Goal: Find specific page/section: Find specific page/section

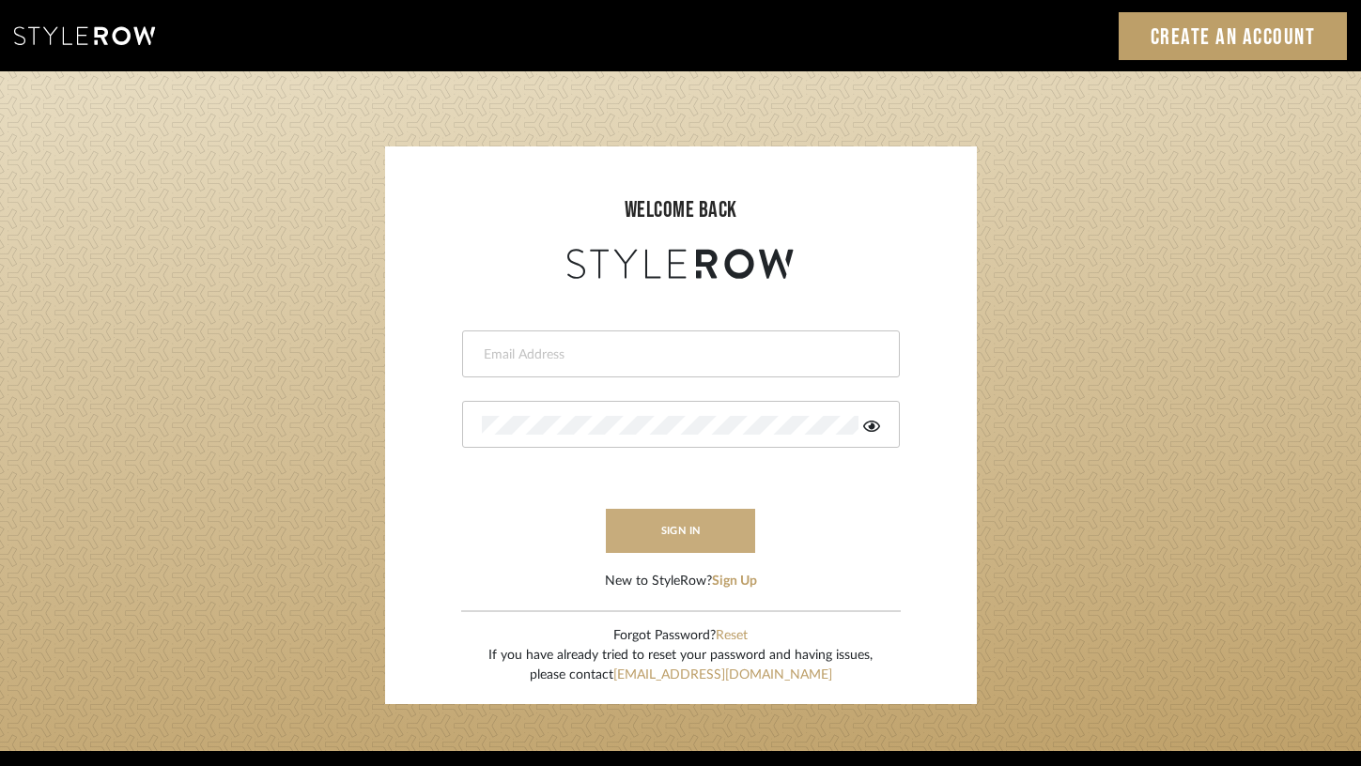
type input "[EMAIL_ADDRESS][DOMAIN_NAME]"
click at [693, 549] on button "sign in" at bounding box center [681, 531] width 150 height 44
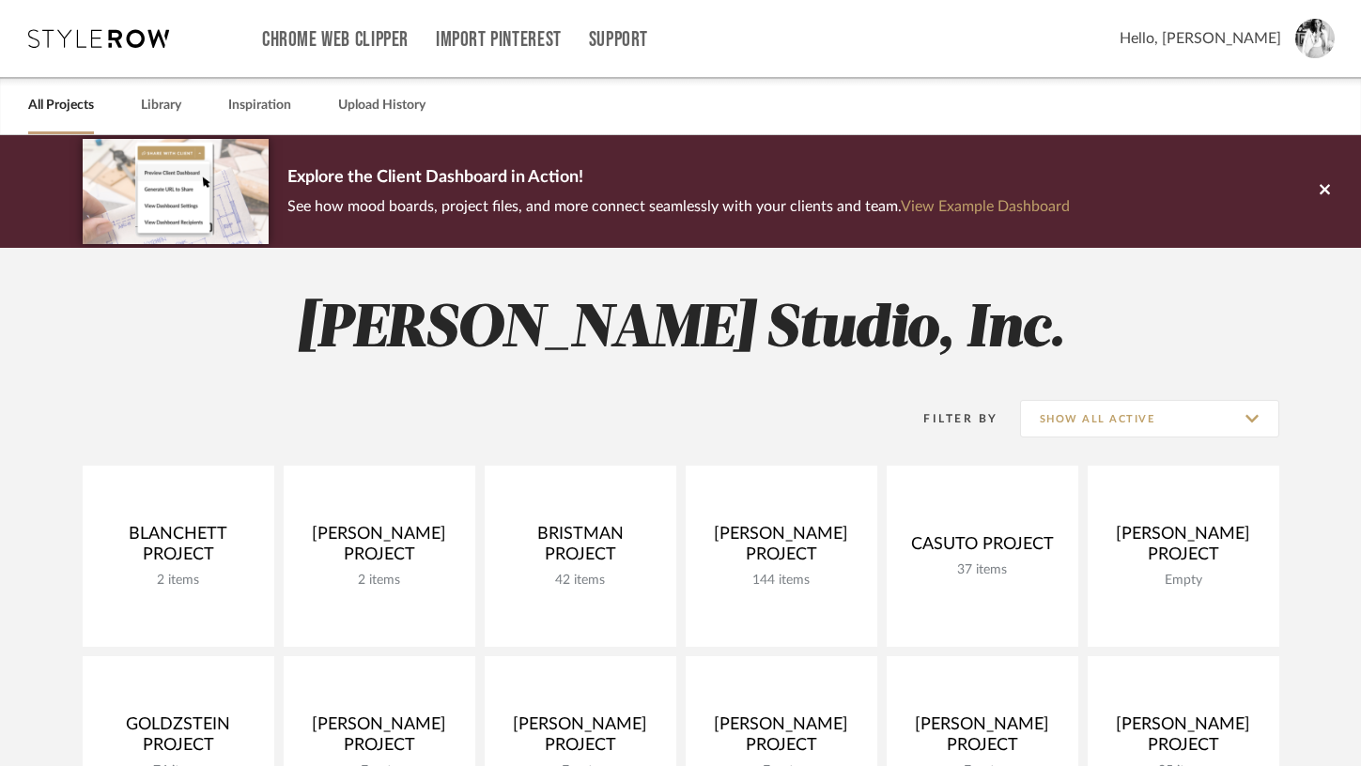
click at [602, 208] on p "See how mood boards, project files, and more connect seamlessly with your clien…" at bounding box center [678, 206] width 782 height 26
click at [1020, 207] on link "View Example Dashboard" at bounding box center [985, 206] width 169 height 15
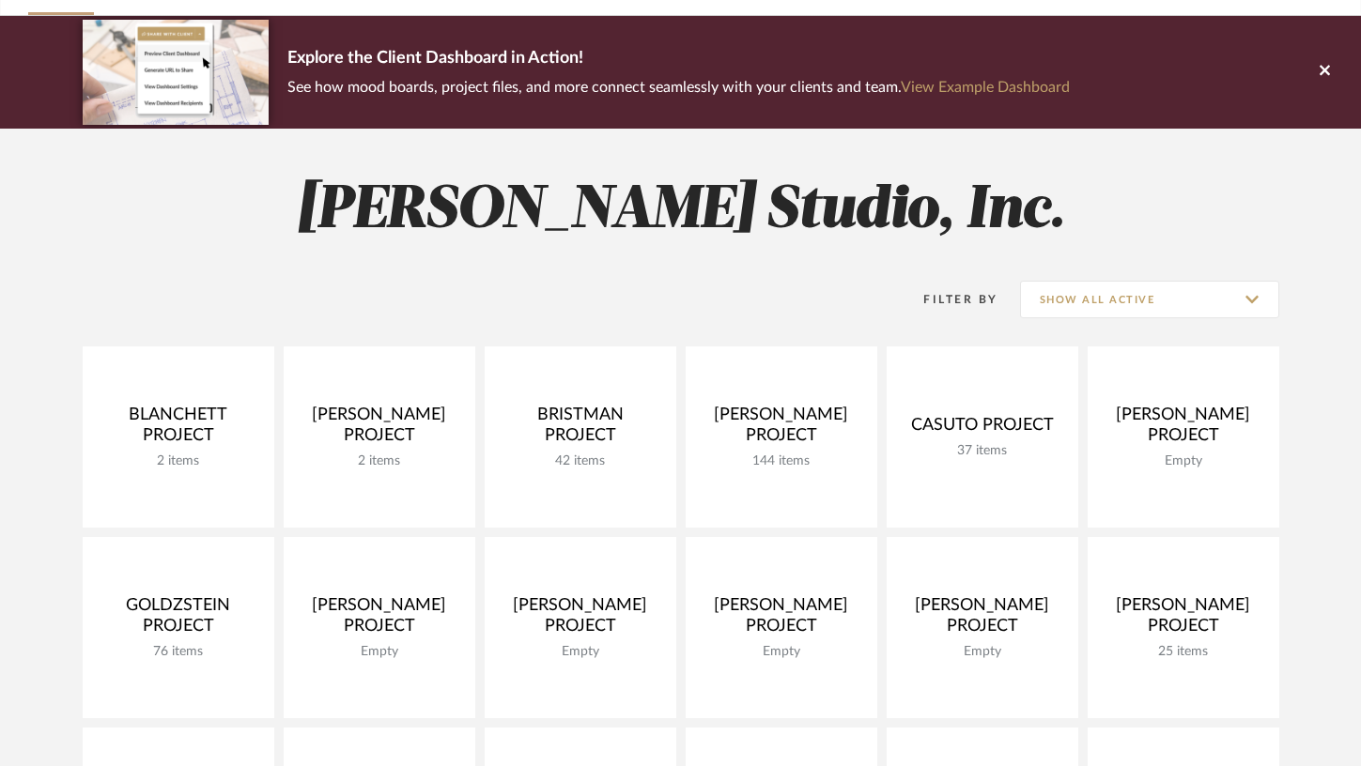
scroll to position [126, 0]
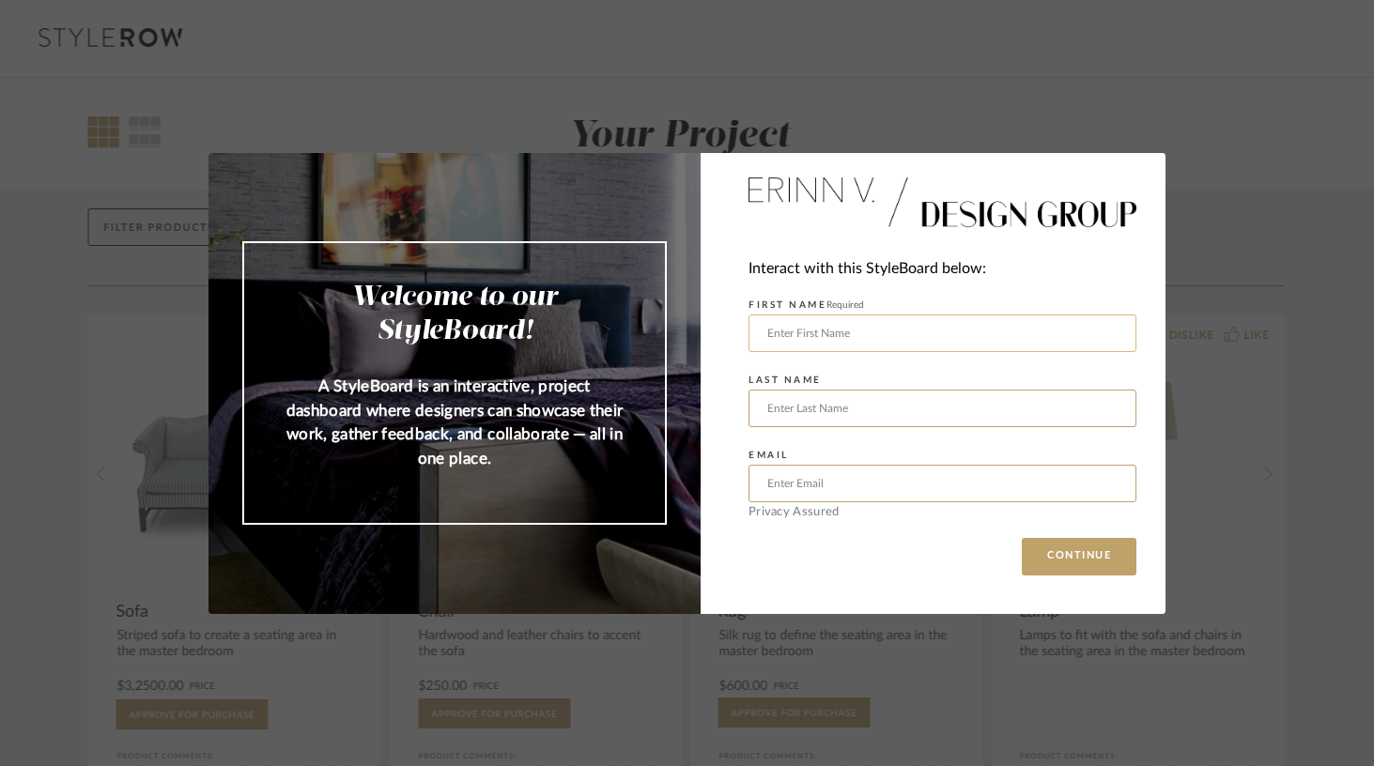
click at [856, 332] on input "text" at bounding box center [943, 334] width 388 height 38
type input "[PERSON_NAME]"
type input "[EMAIL_ADDRESS][DOMAIN_NAME]"
click at [1022, 538] on button "CONTINUE" at bounding box center [1079, 557] width 115 height 38
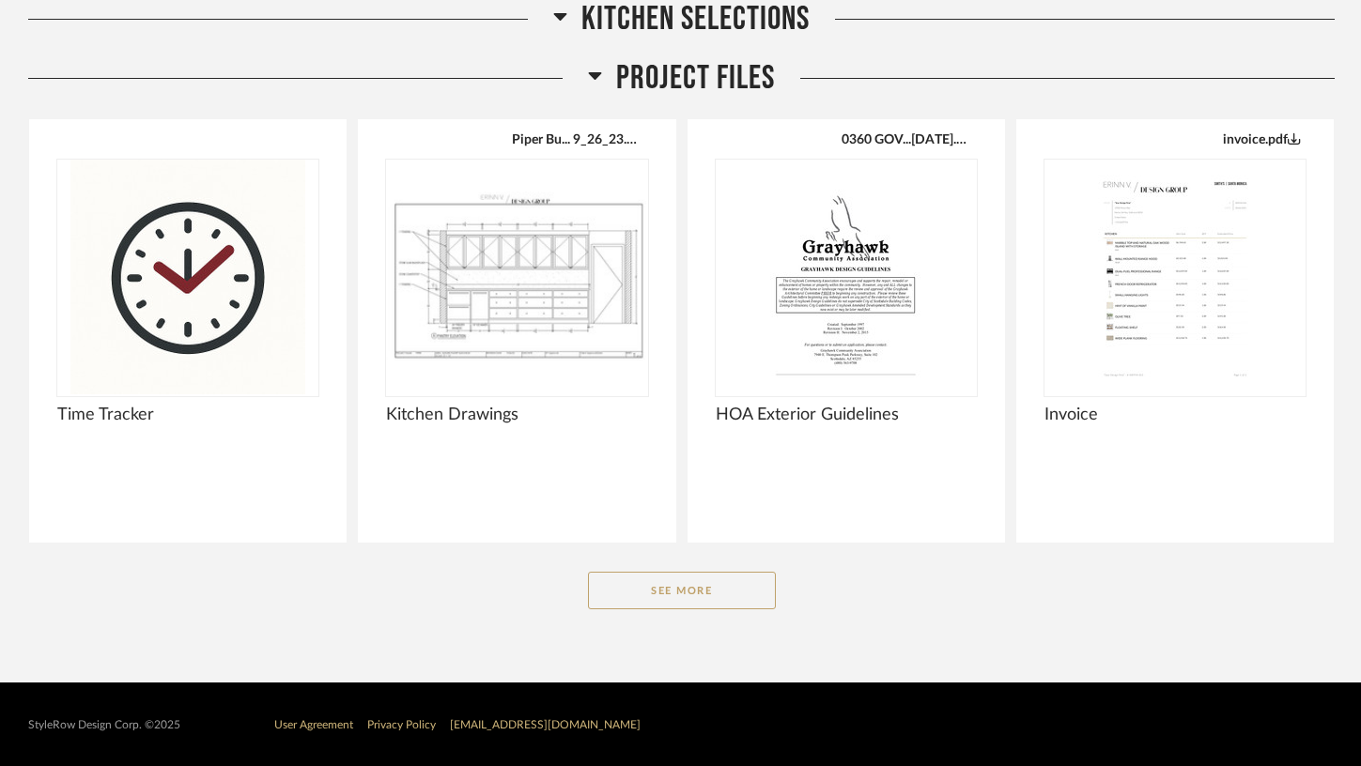
scroll to position [1454, 0]
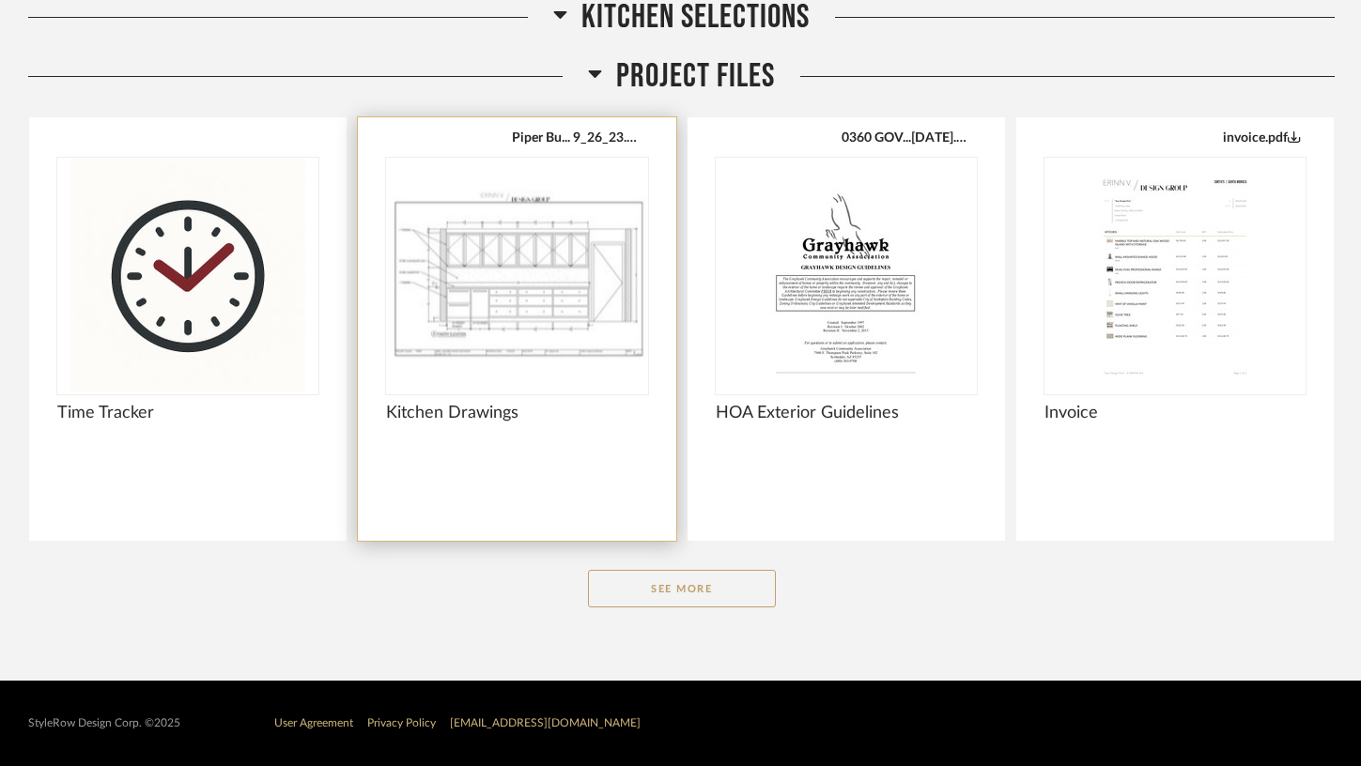
click at [474, 350] on img "0" at bounding box center [516, 275] width 261 height 235
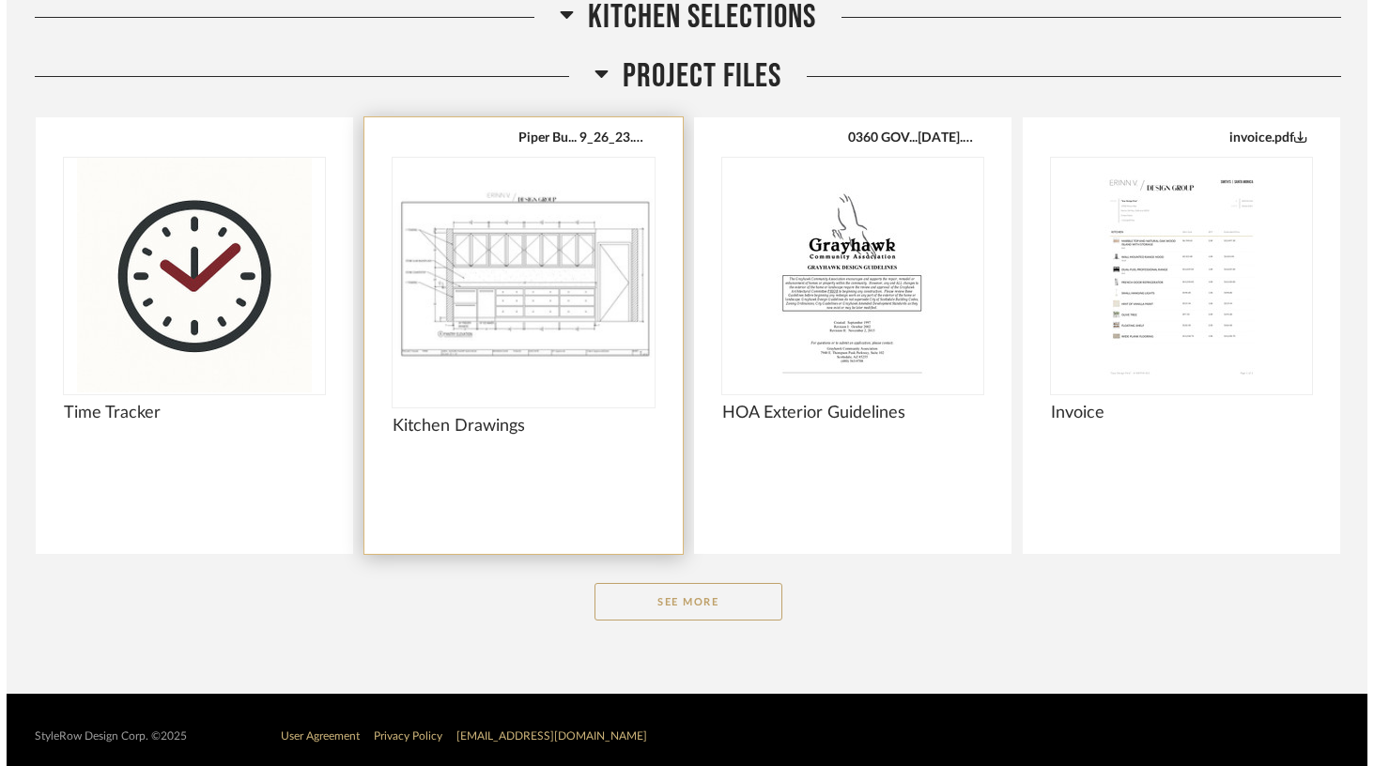
scroll to position [0, 0]
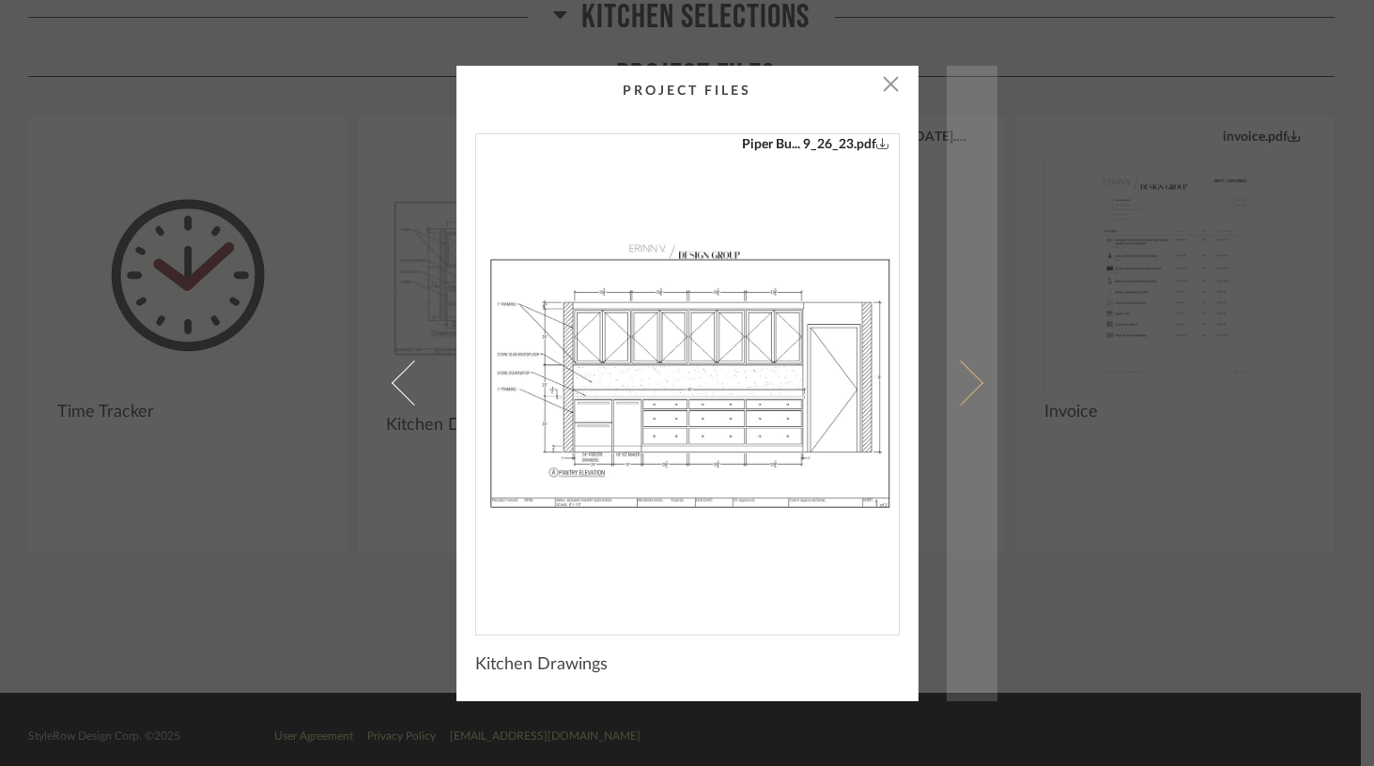
click at [964, 373] on span at bounding box center [959, 383] width 45 height 45
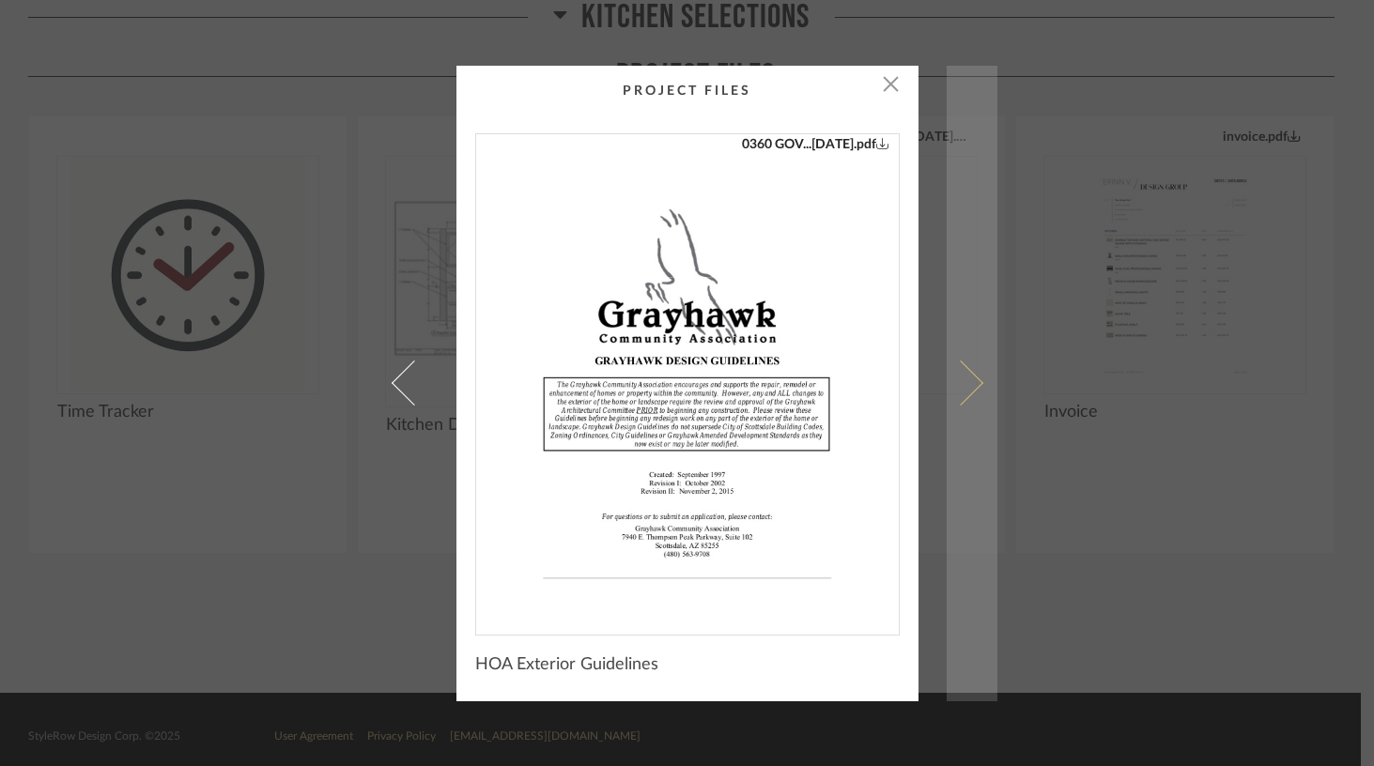
click at [964, 371] on span at bounding box center [959, 383] width 45 height 45
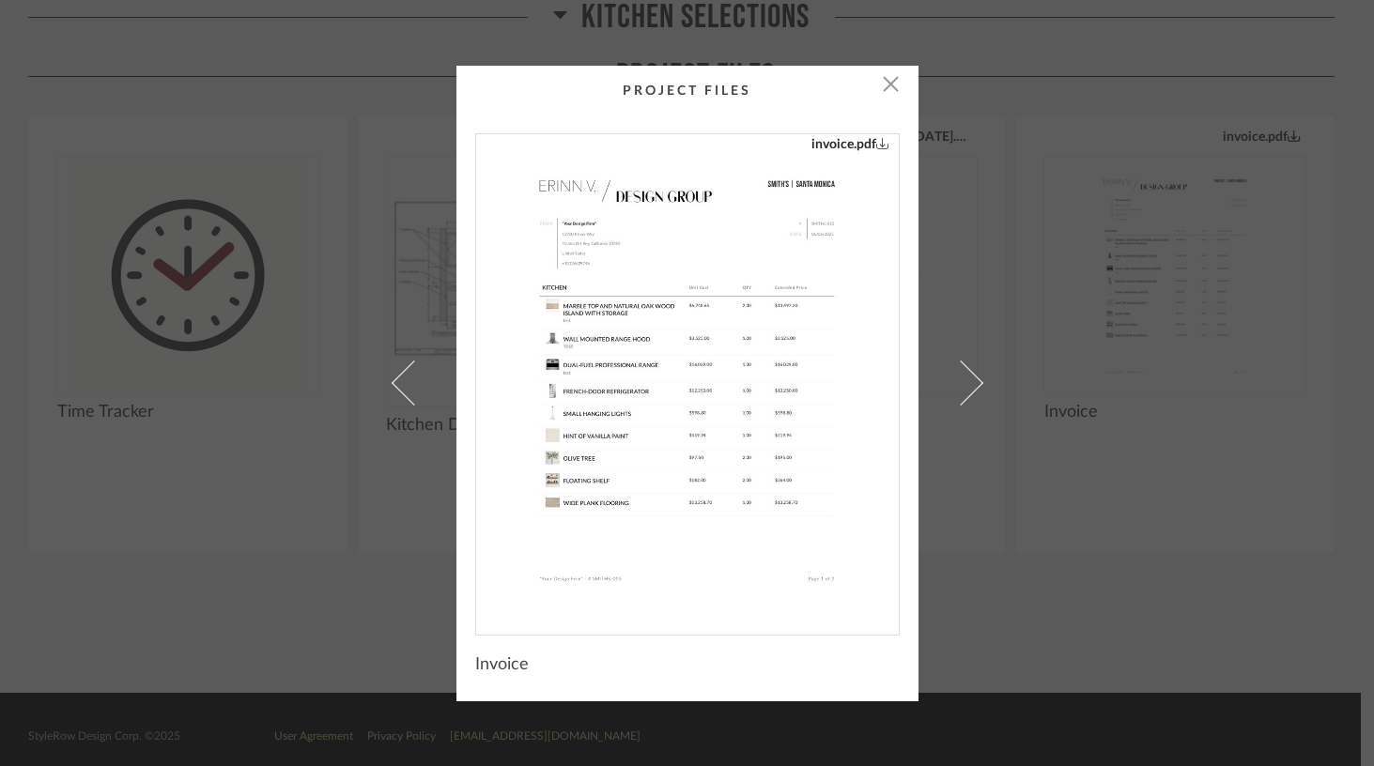
click at [964, 371] on span at bounding box center [959, 383] width 45 height 45
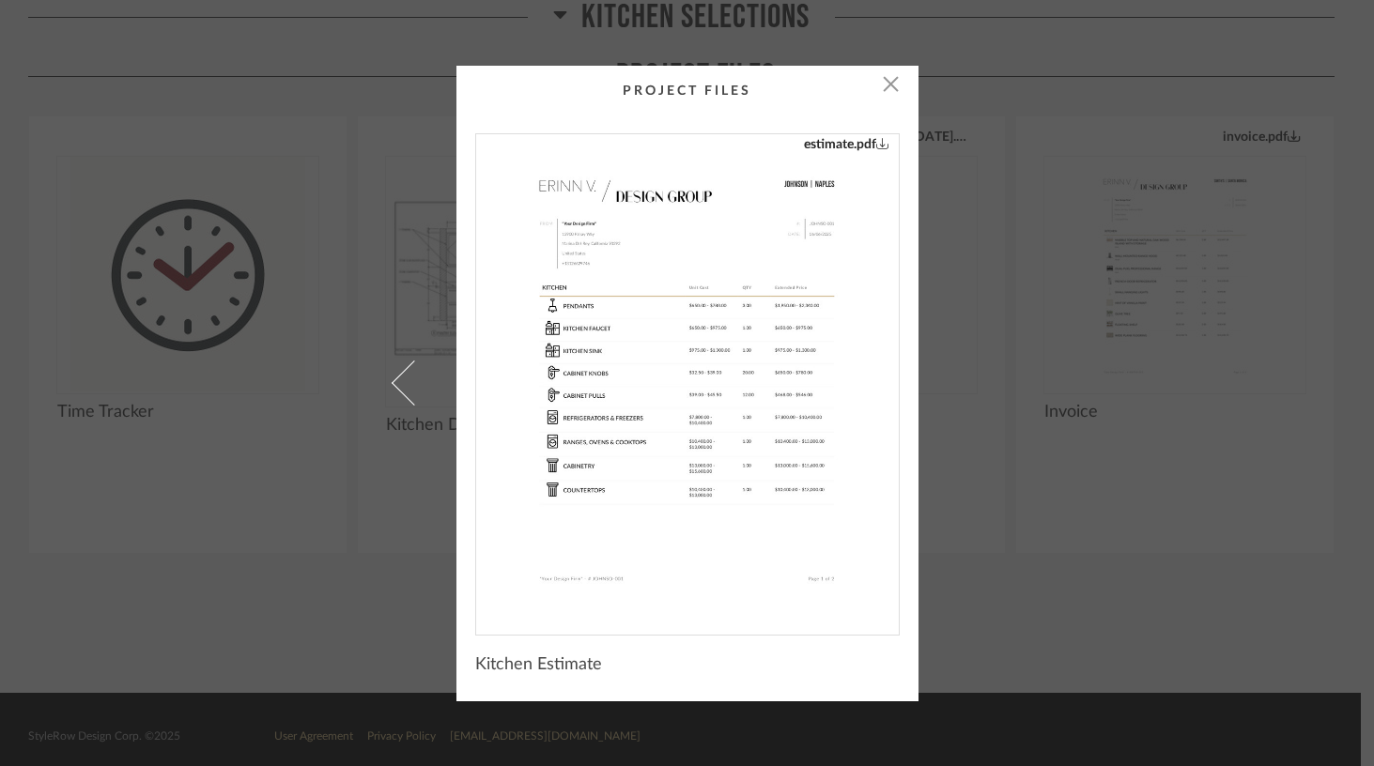
click at [964, 371] on div "× estimate.pdf Kitchen Estimate" at bounding box center [688, 384] width 620 height 636
click at [889, 84] on span "button" at bounding box center [892, 85] width 38 height 38
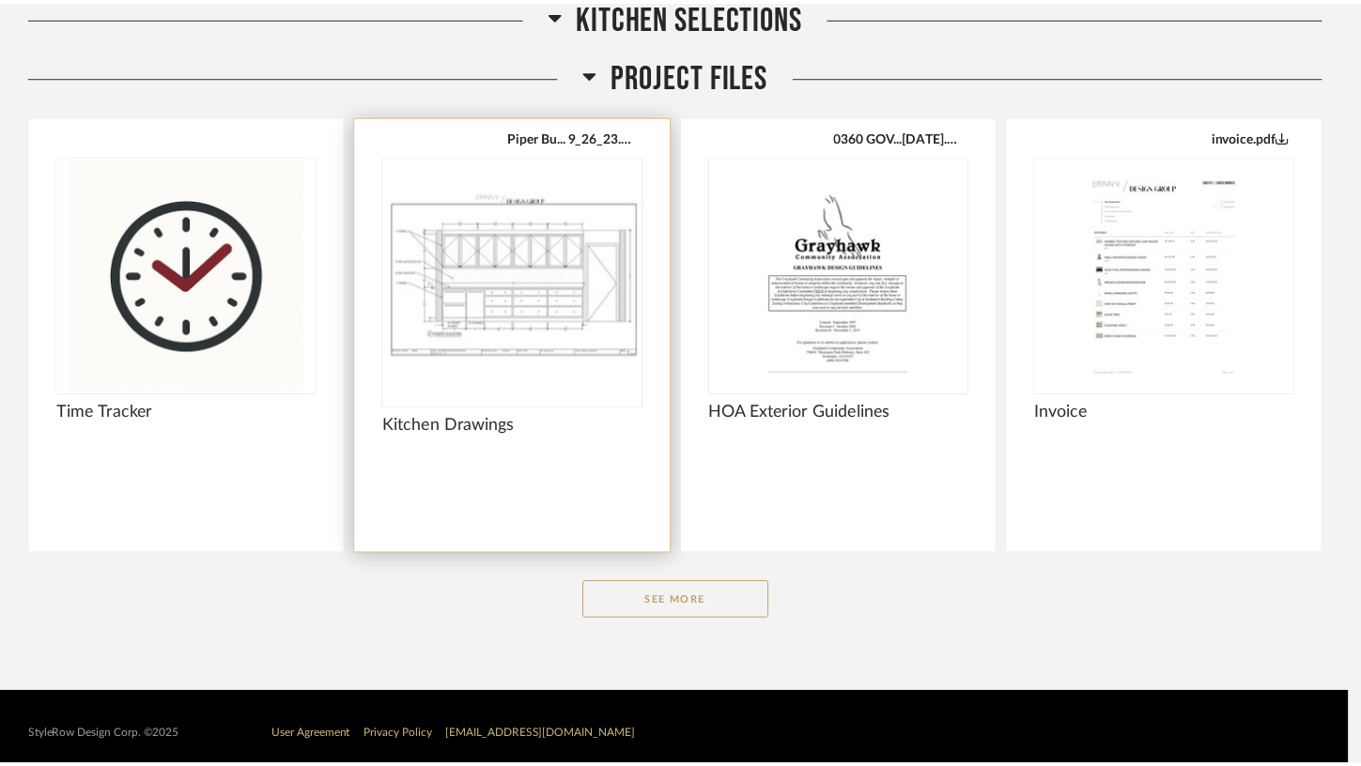
scroll to position [1454, 0]
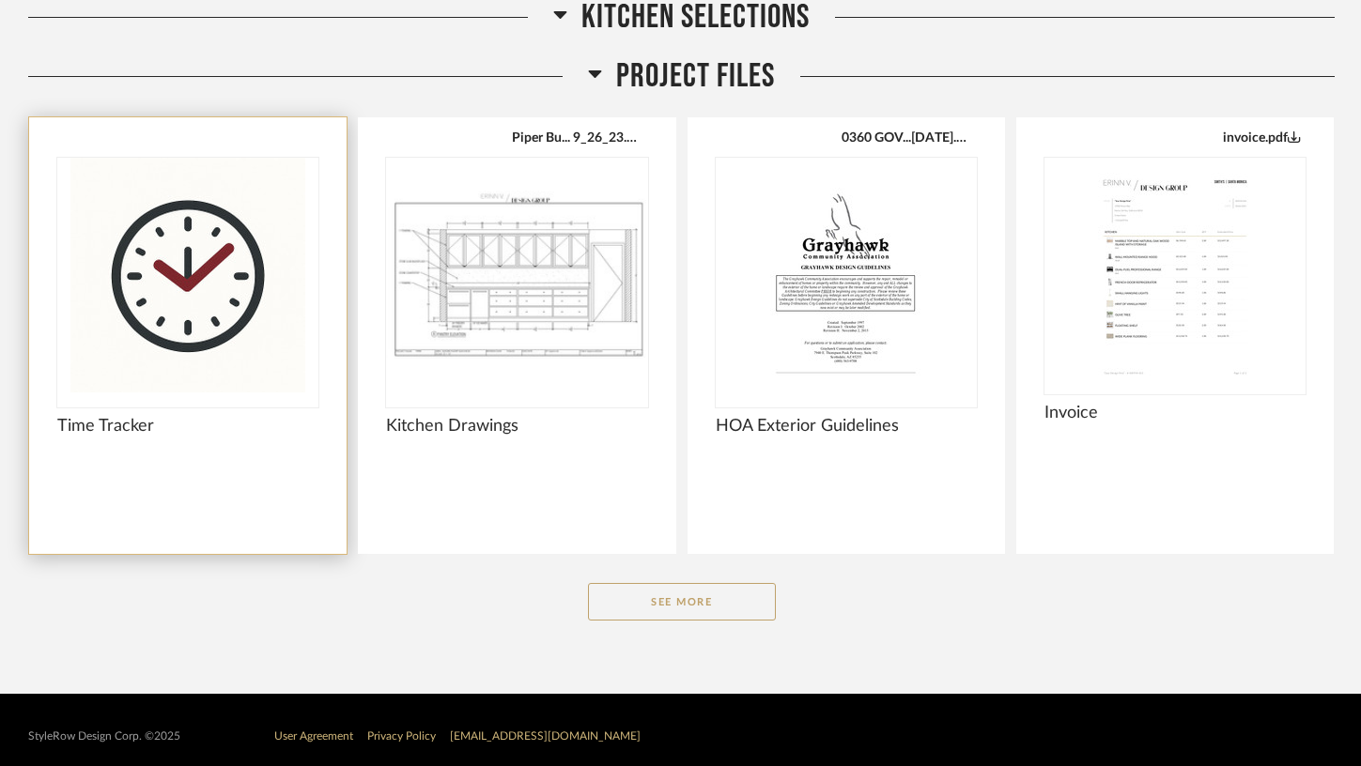
click at [252, 343] on div at bounding box center [187, 283] width 261 height 250
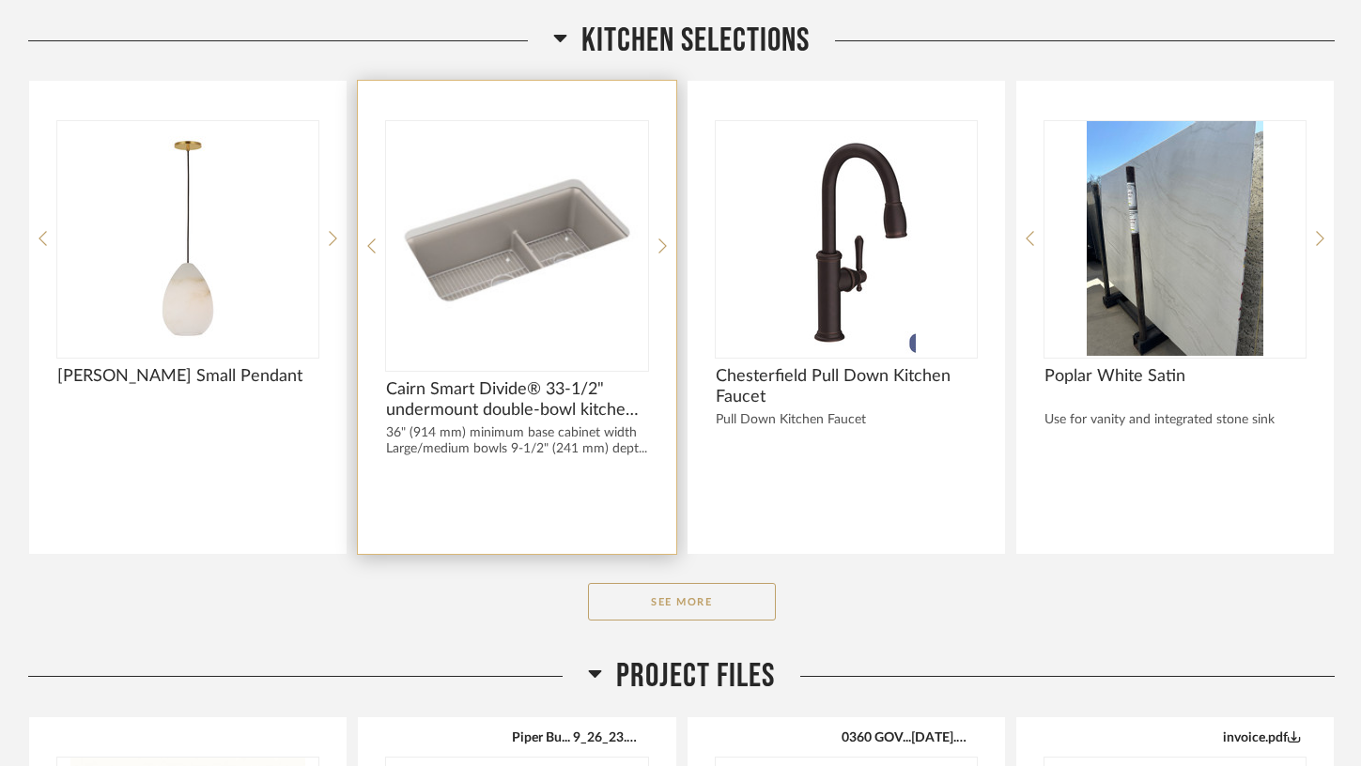
scroll to position [866, 0]
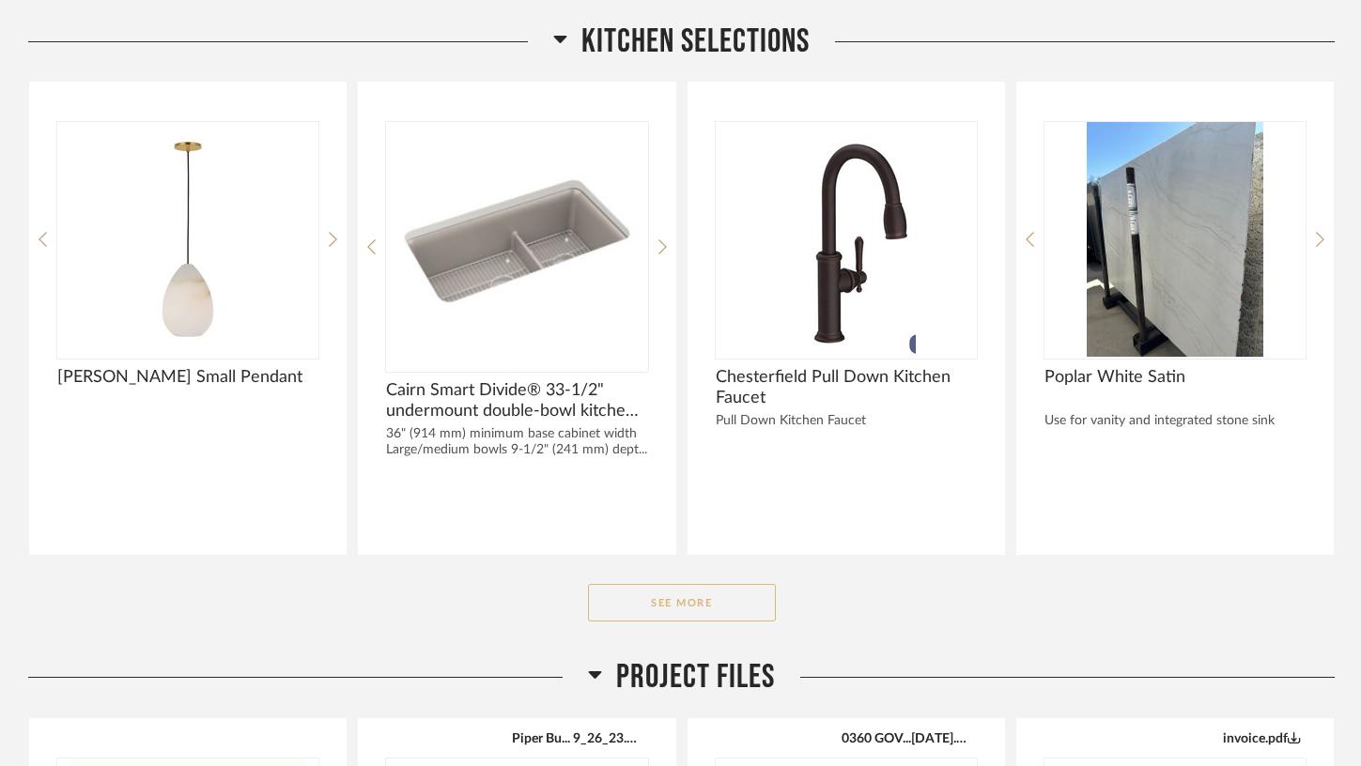
click at [642, 604] on button "See More" at bounding box center [682, 603] width 188 height 38
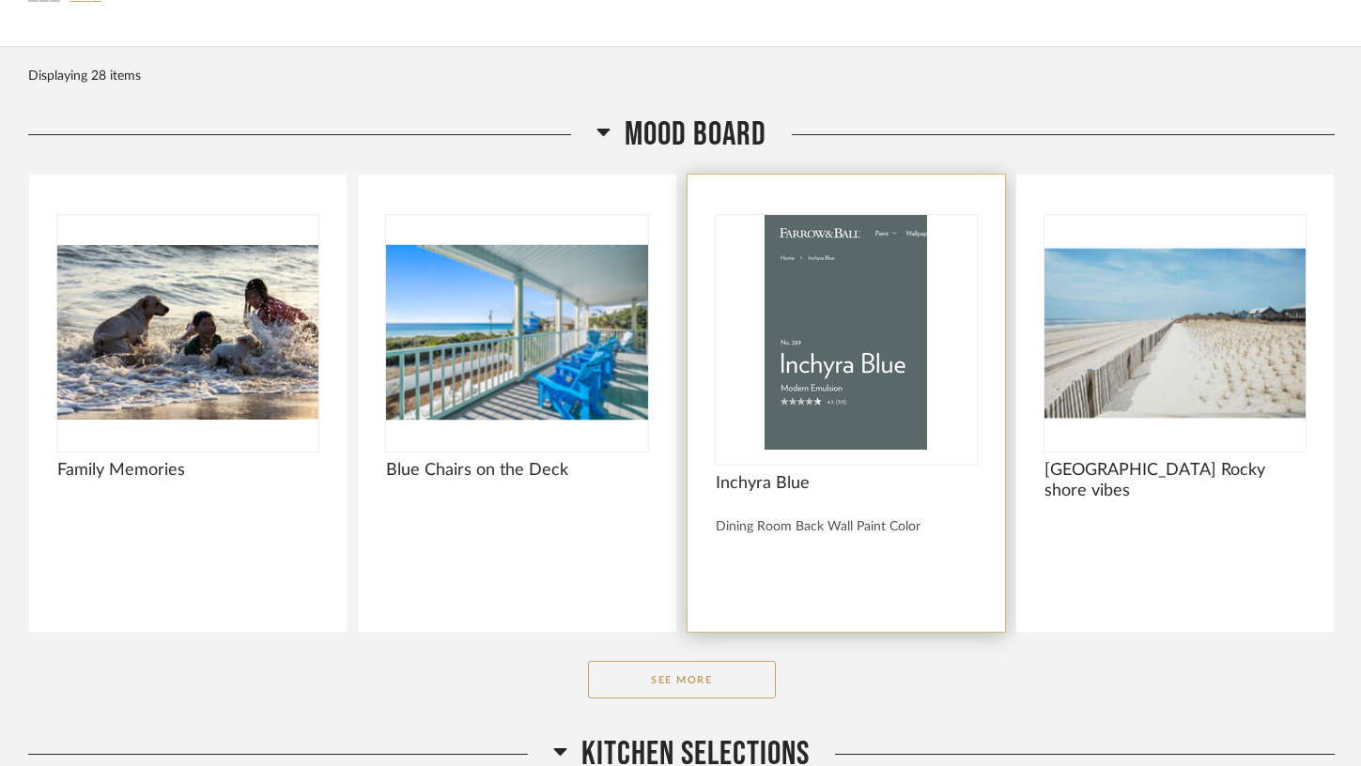
scroll to position [193, 0]
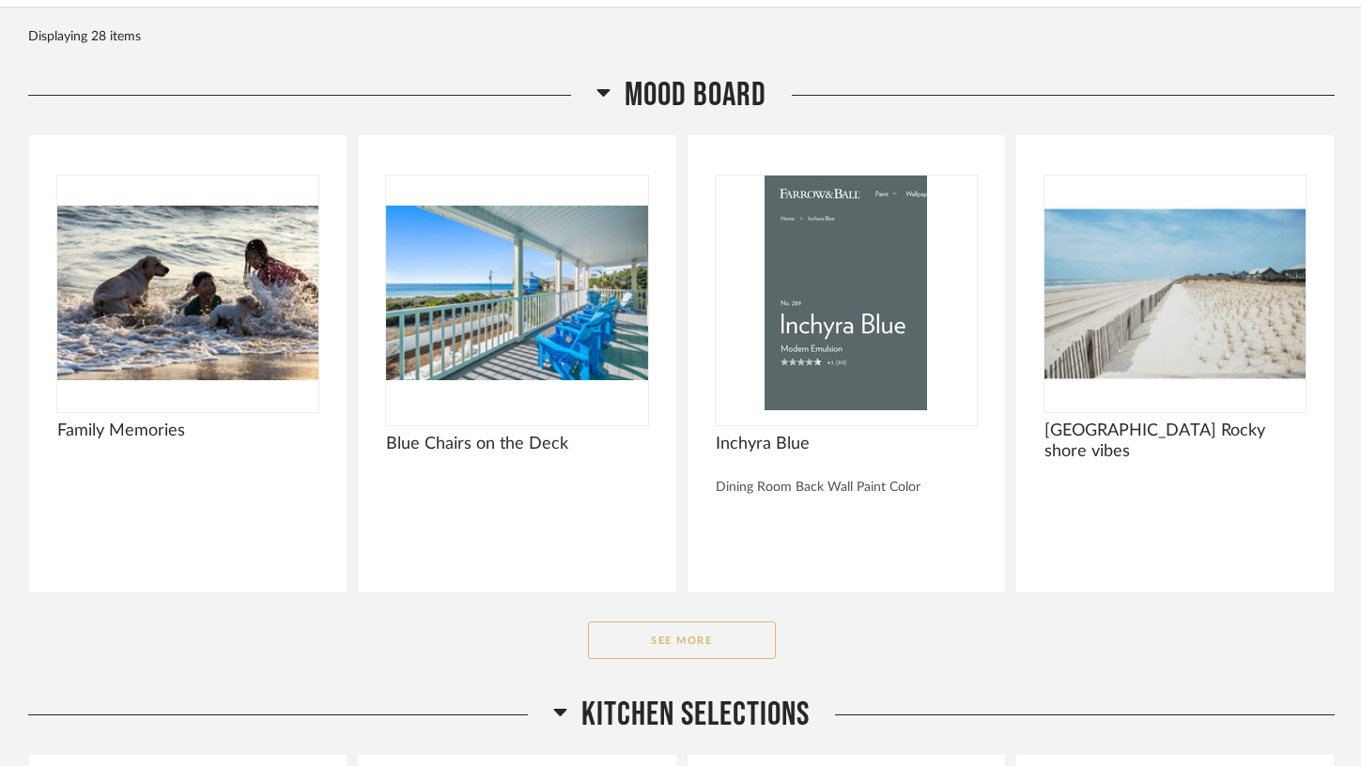
click at [664, 630] on button "See More" at bounding box center [682, 641] width 188 height 38
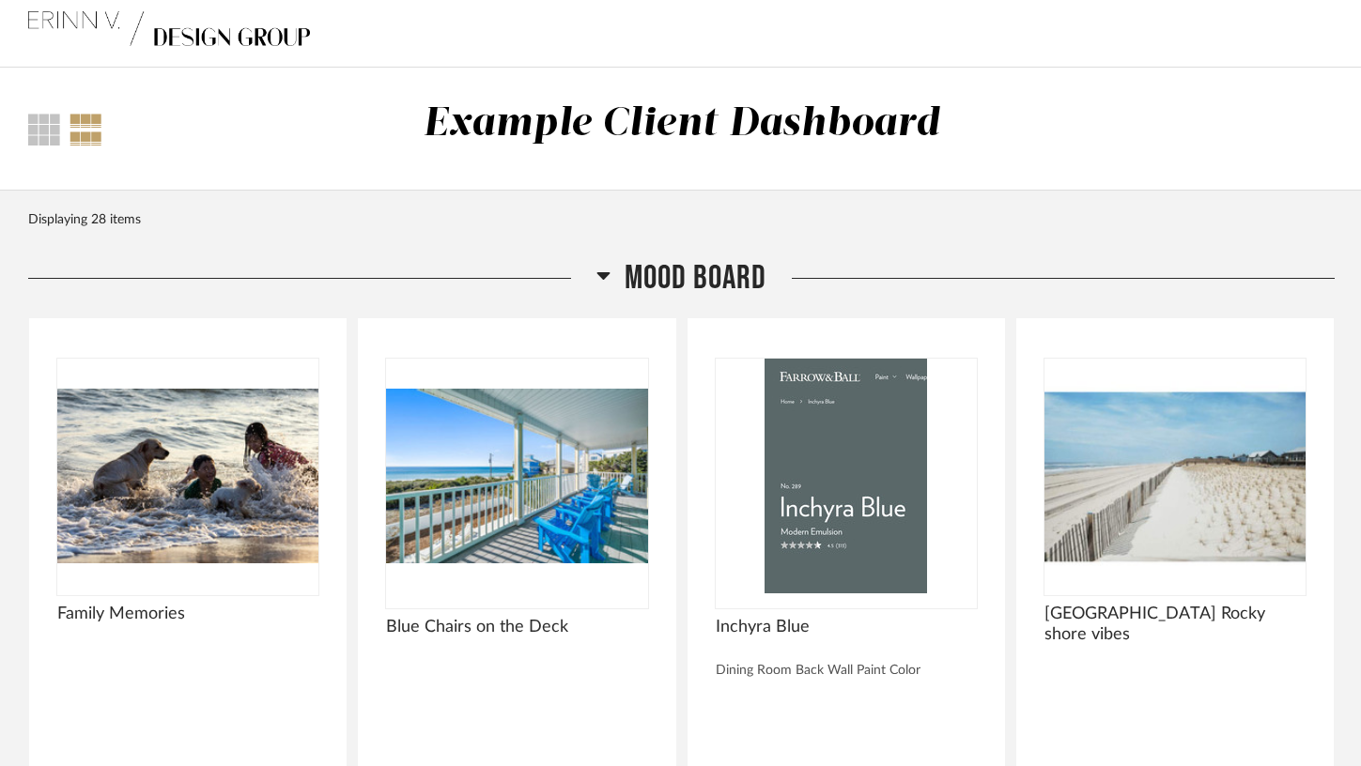
scroll to position [0, 0]
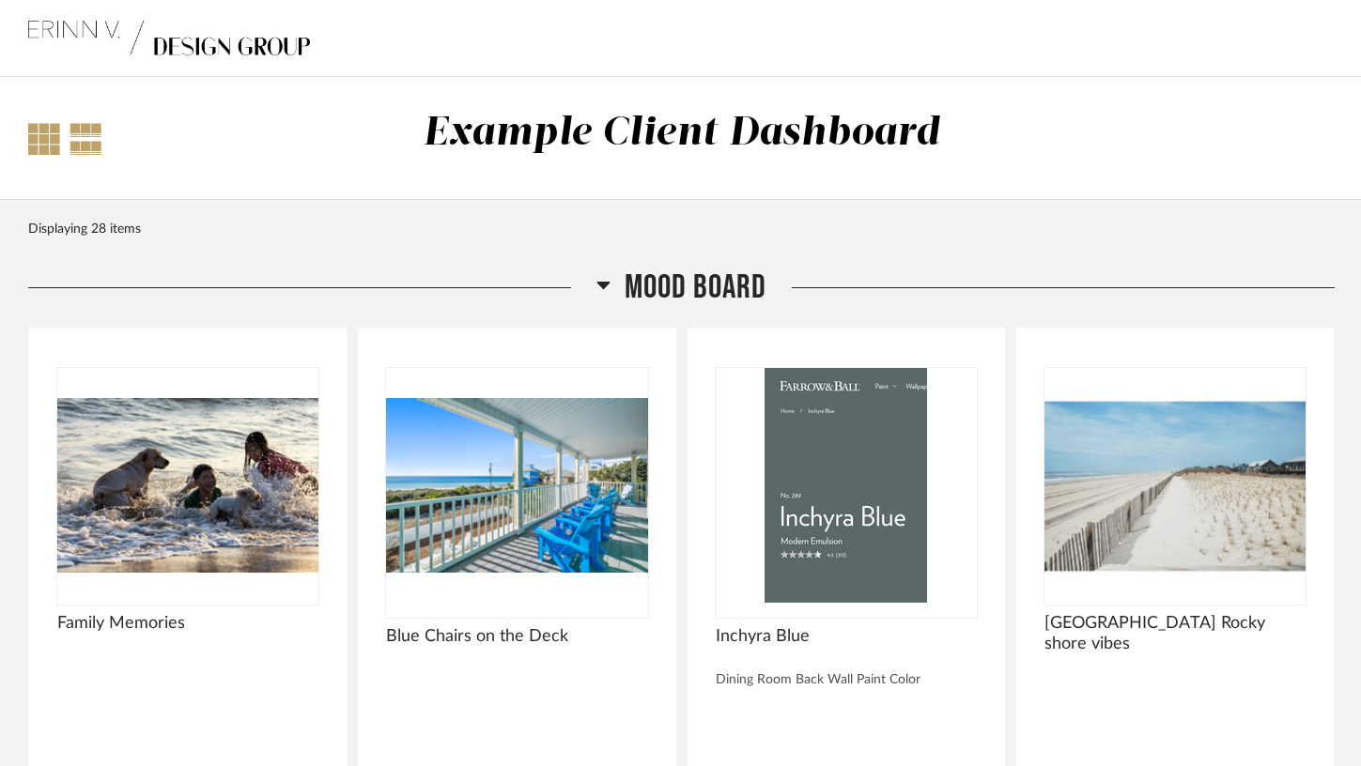
click at [37, 145] on div at bounding box center [44, 139] width 32 height 32
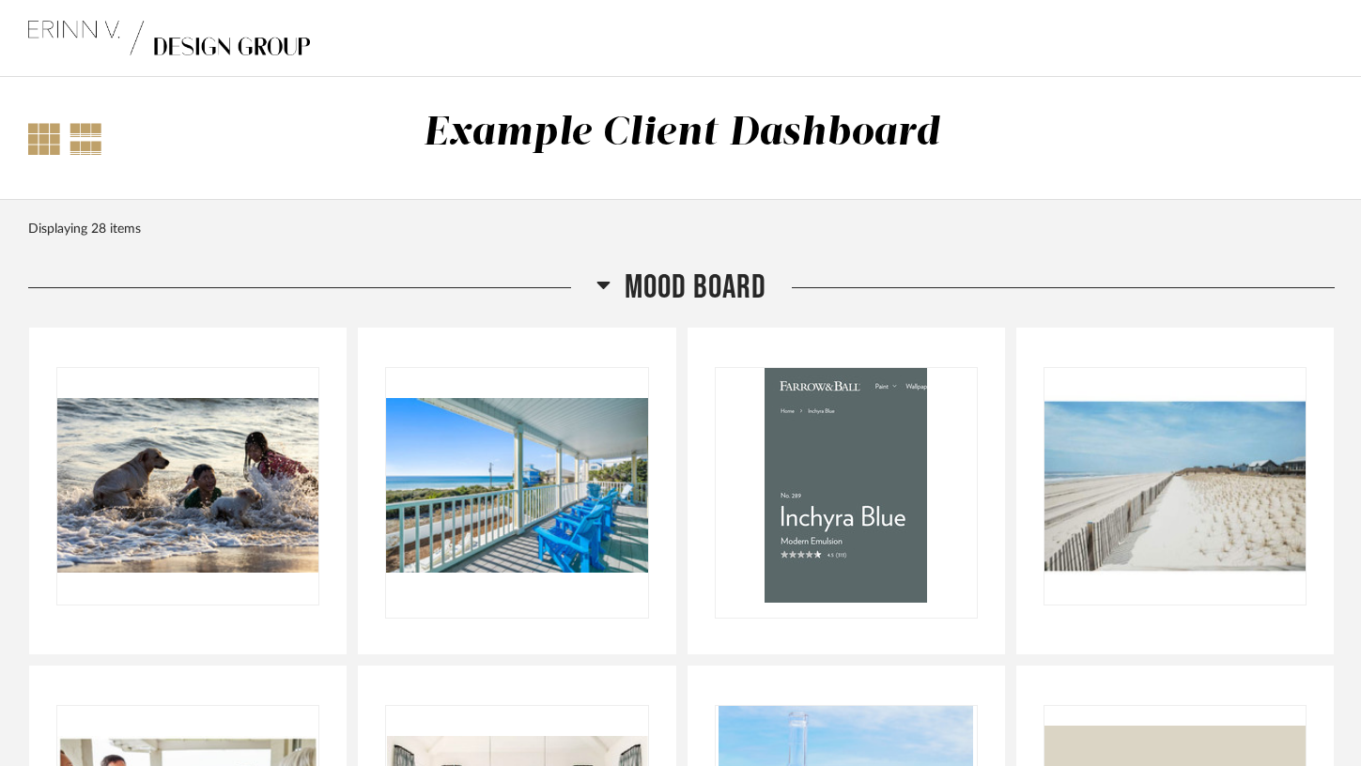
click at [95, 150] on div at bounding box center [86, 139] width 33 height 32
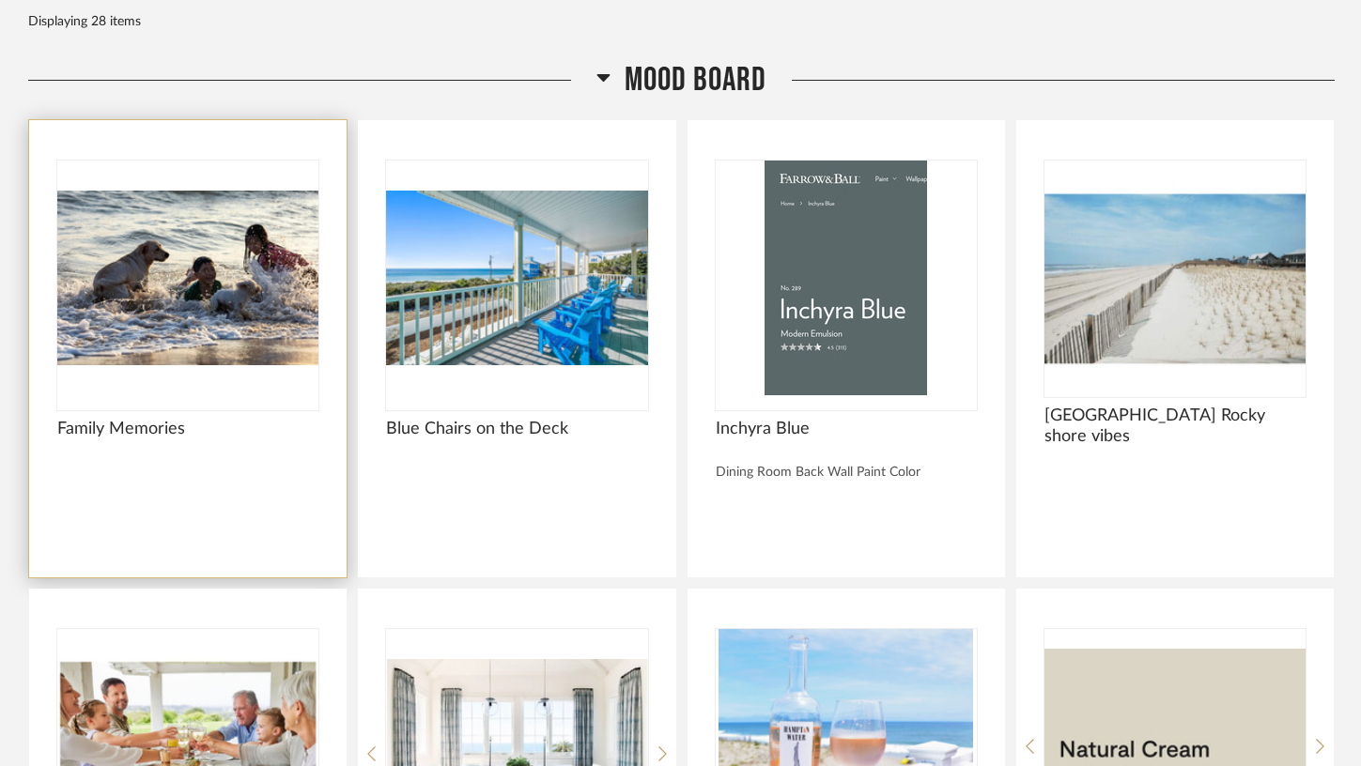
scroll to position [64, 0]
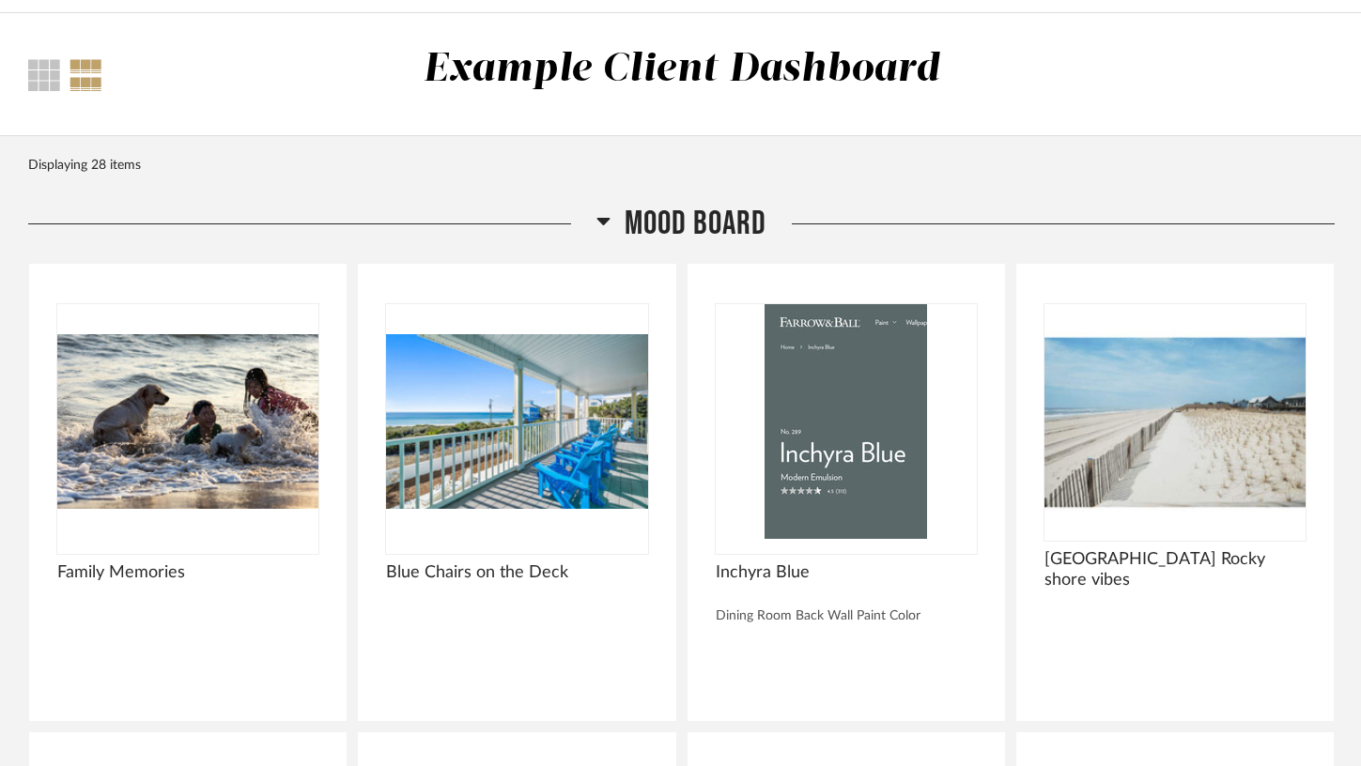
click at [39, 92] on div "Thumbnail View Full View Example Client Dashboard" at bounding box center [681, 74] width 1335 height 57
click at [39, 81] on div at bounding box center [44, 75] width 32 height 32
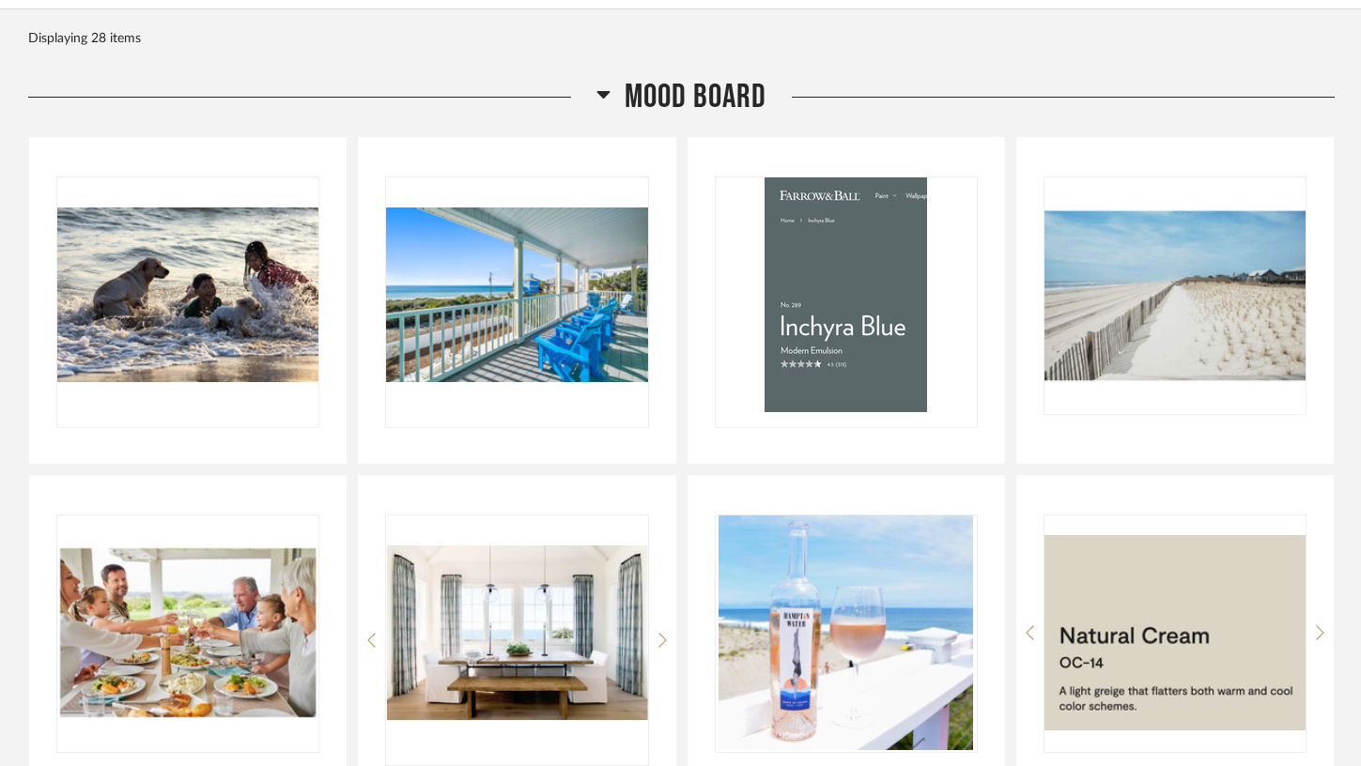
scroll to position [0, 0]
